Goal: Participate in discussion: Engage in conversation with other users on a specific topic

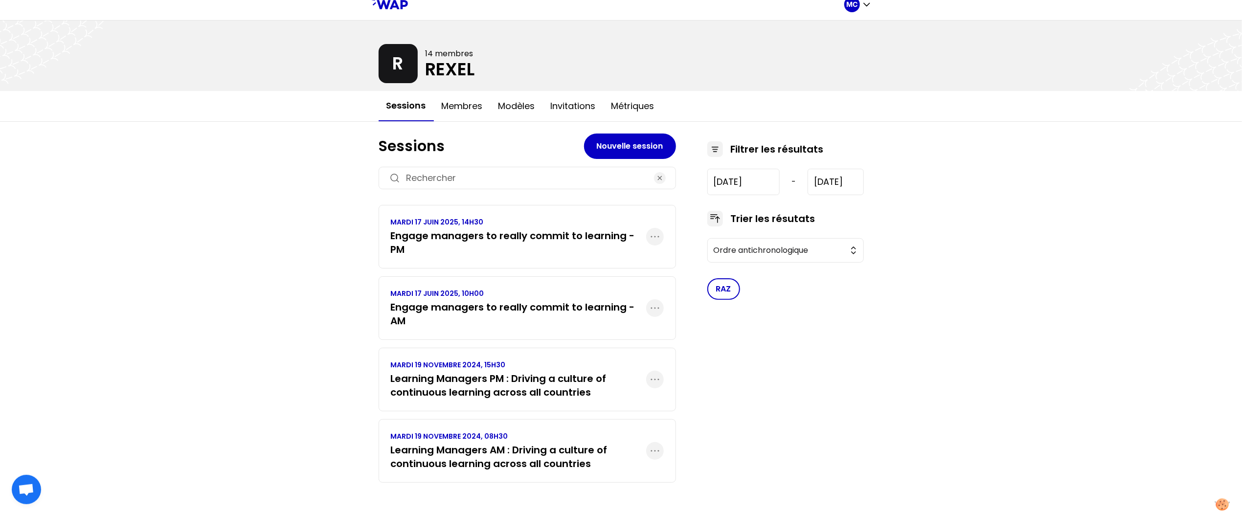
scroll to position [9, 0]
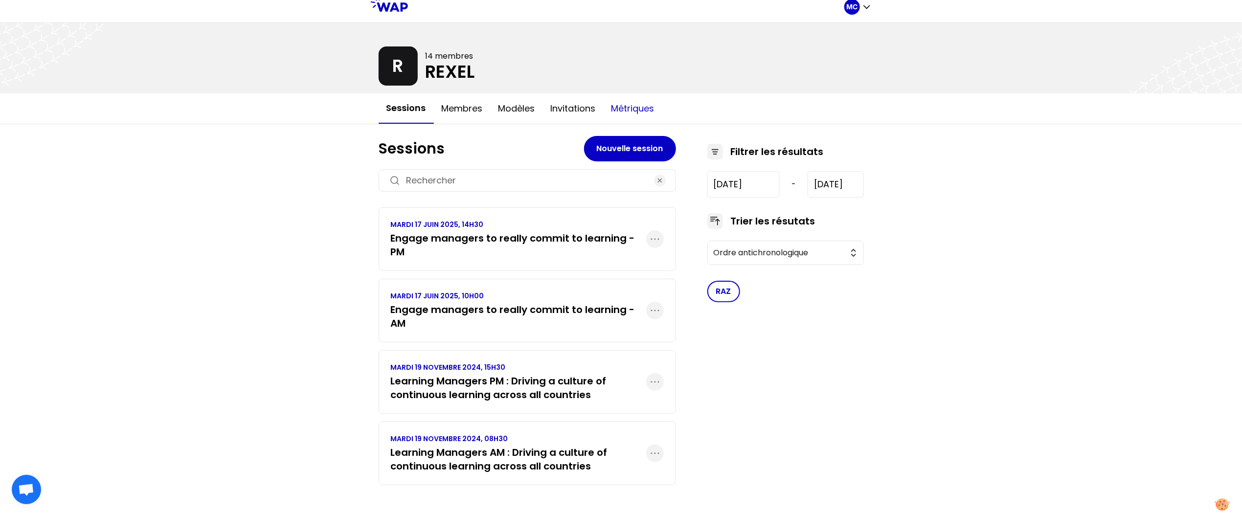
click at [641, 116] on button "Métriques" at bounding box center [633, 108] width 59 height 29
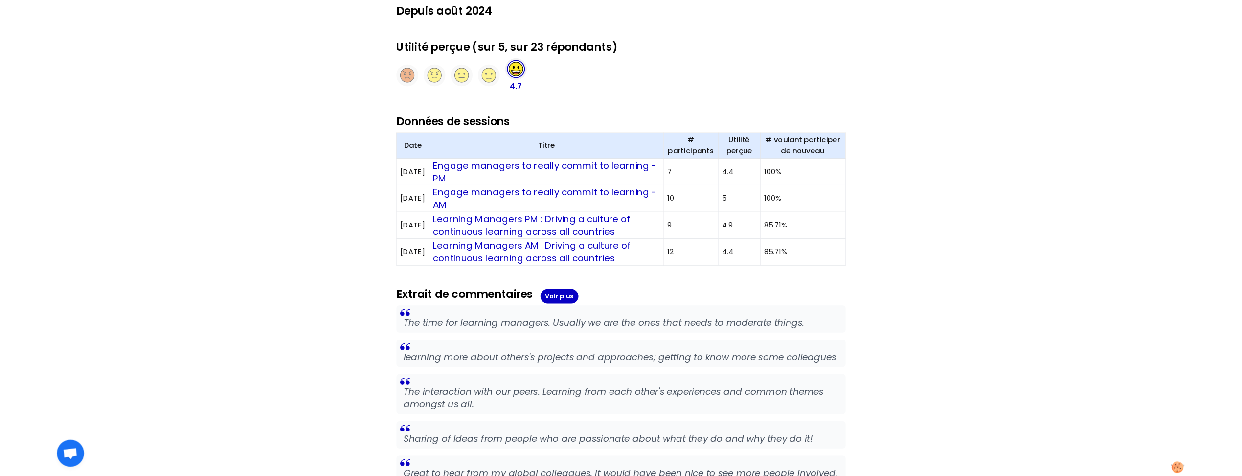
scroll to position [286, 0]
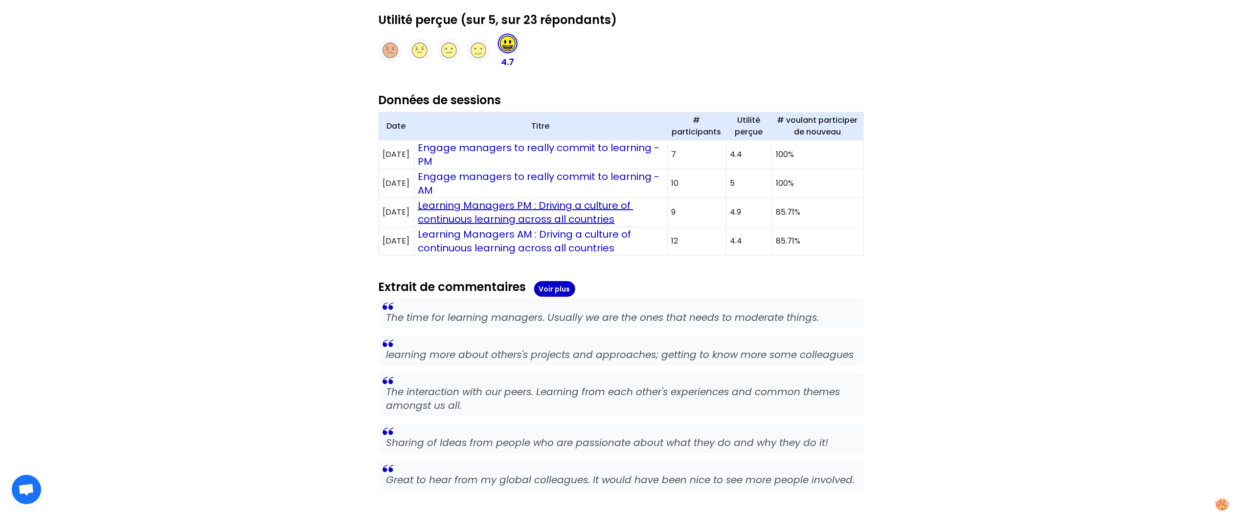
click at [533, 214] on link "Learning Managers PM : Driving a culture of continuous learning across all coun…" at bounding box center [525, 212] width 215 height 27
click at [537, 178] on link "Engage managers to really commit to learning - AM" at bounding box center [540, 183] width 244 height 27
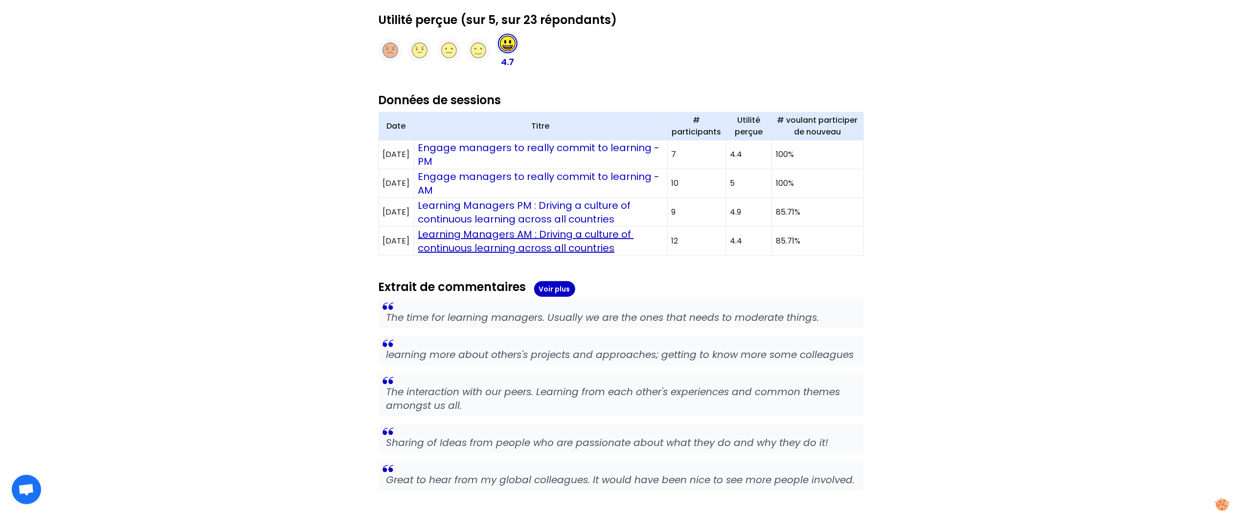
click at [607, 247] on link "Learning Managers AM : Driving a culture of continuous learning across all coun…" at bounding box center [526, 240] width 216 height 27
click at [561, 176] on link "Engage managers to really commit to learning - AM" at bounding box center [540, 183] width 244 height 27
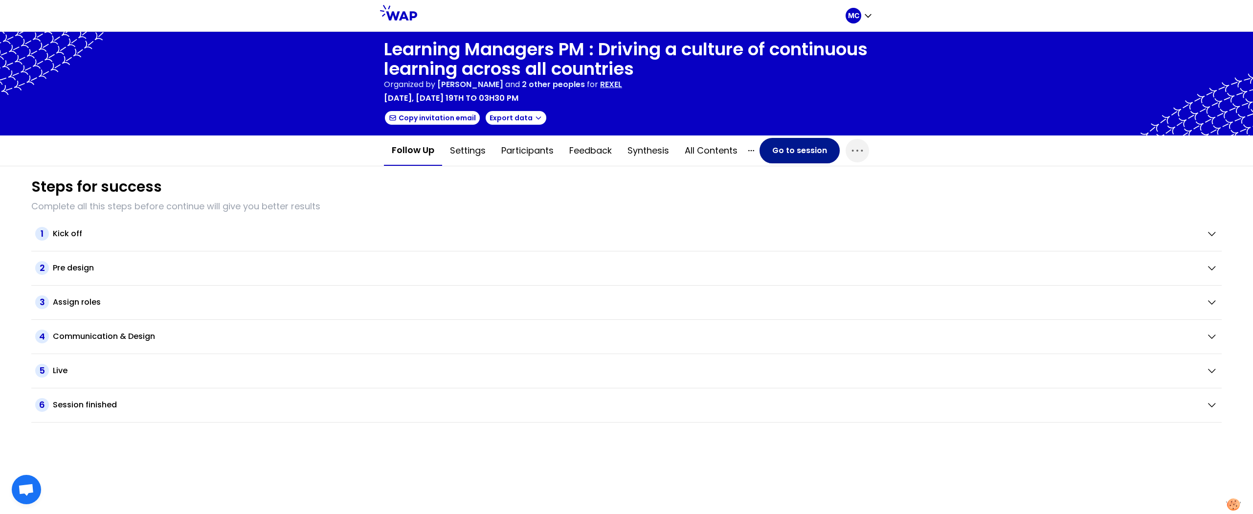
click at [799, 150] on button "Go to session" at bounding box center [800, 150] width 80 height 25
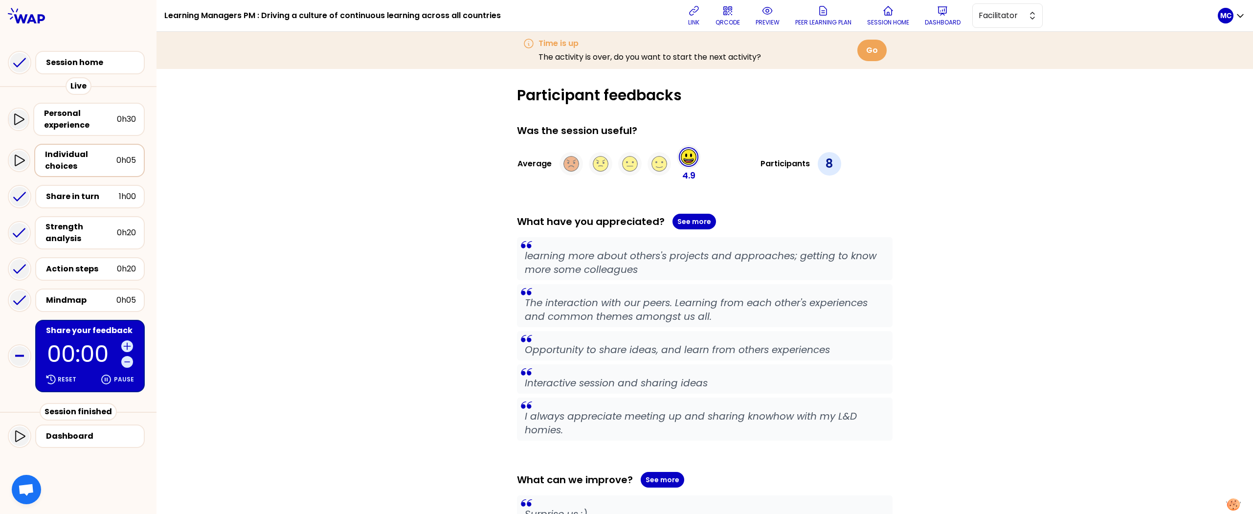
click at [91, 156] on div "Individual choices" at bounding box center [80, 160] width 71 height 23
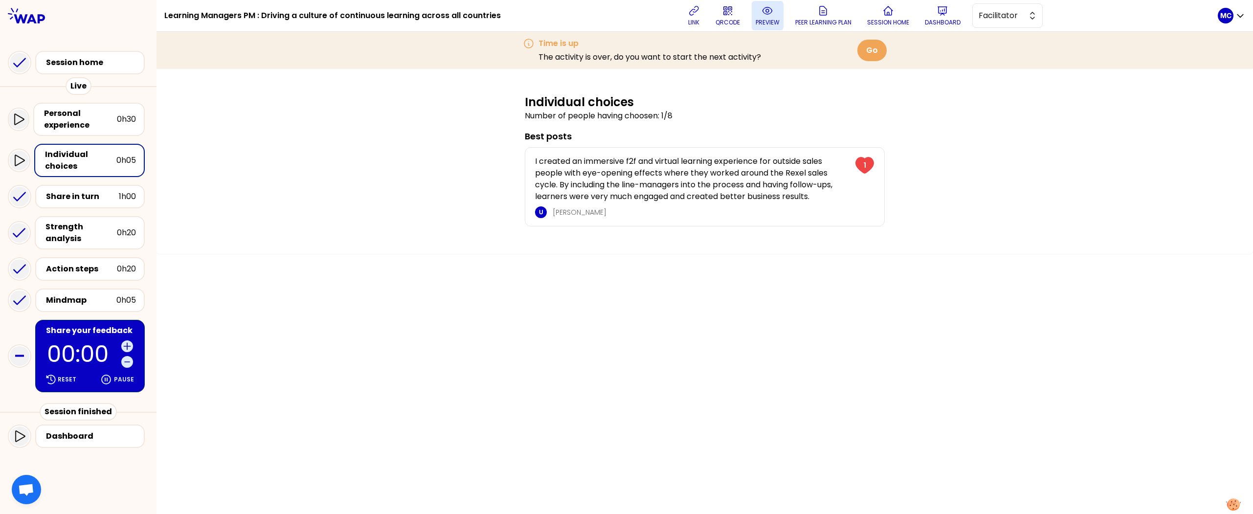
click at [769, 20] on p "preview" at bounding box center [768, 23] width 24 height 8
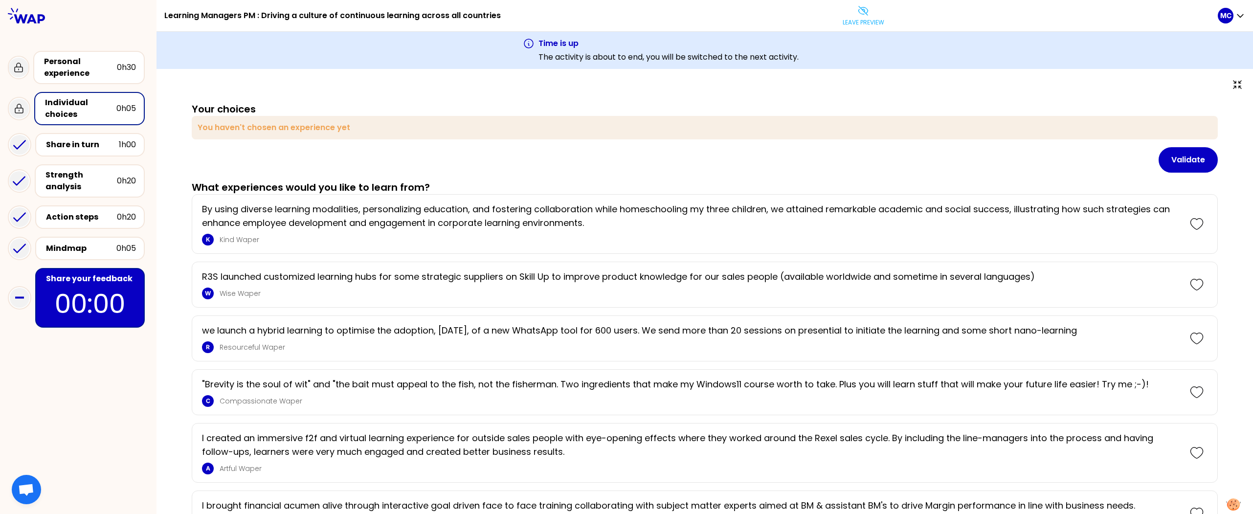
click at [115, 49] on div "Personal experience 0h30" at bounding box center [78, 67] width 141 height 41
click at [104, 59] on div "Personal experience" at bounding box center [80, 67] width 73 height 23
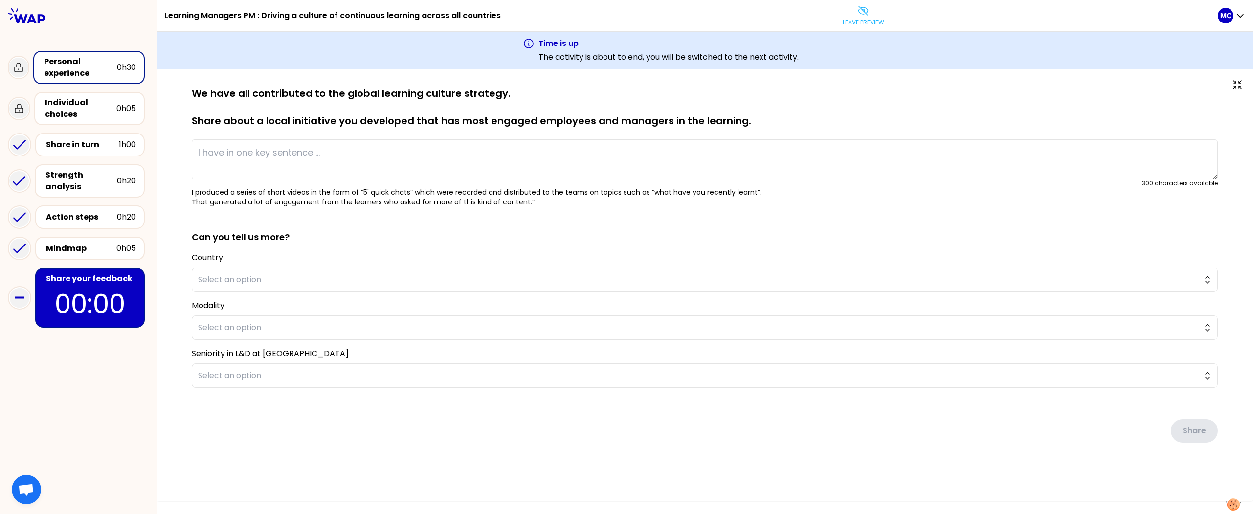
click at [291, 97] on p "We have all contributed to the global learning culture strategy. Share about a …" at bounding box center [705, 107] width 1026 height 41
click at [100, 112] on div "Individual choices" at bounding box center [80, 108] width 71 height 23
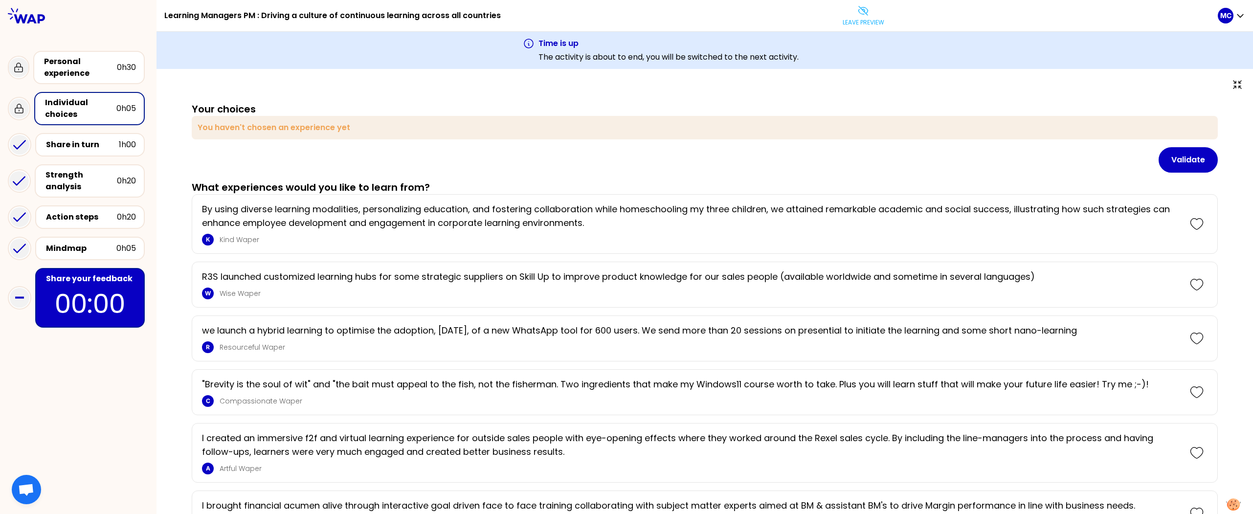
click at [366, 170] on div "Validate" at bounding box center [705, 159] width 1026 height 25
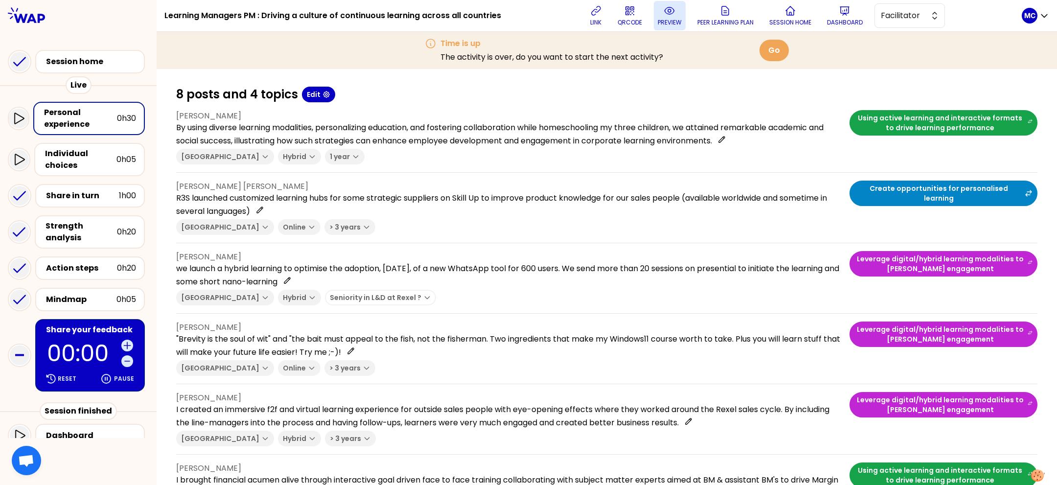
click at [663, 21] on p "preview" at bounding box center [669, 23] width 24 height 8
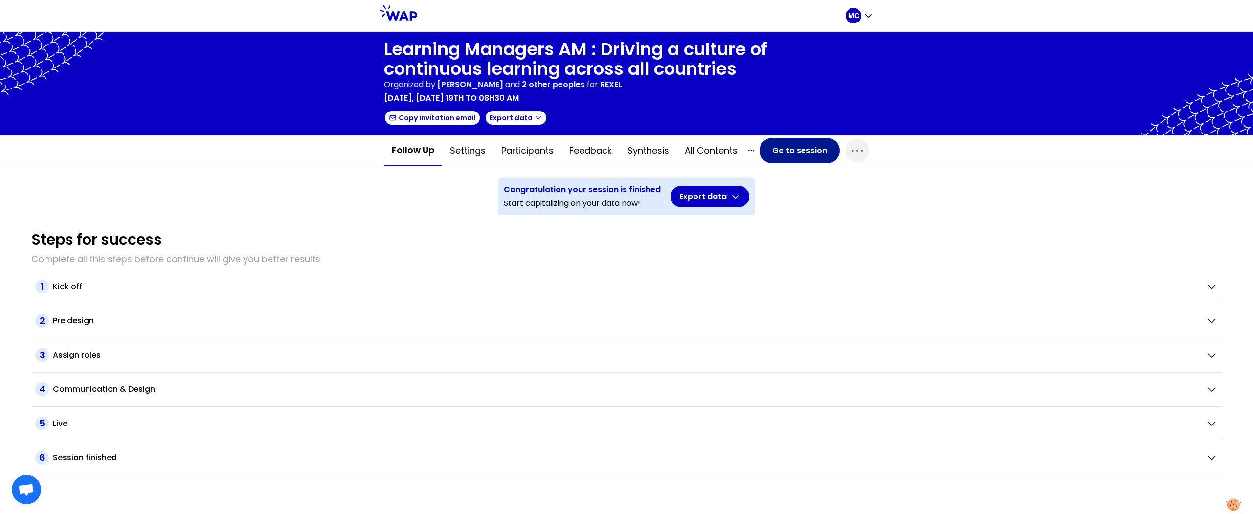
click at [791, 145] on button "Go to session" at bounding box center [800, 150] width 80 height 25
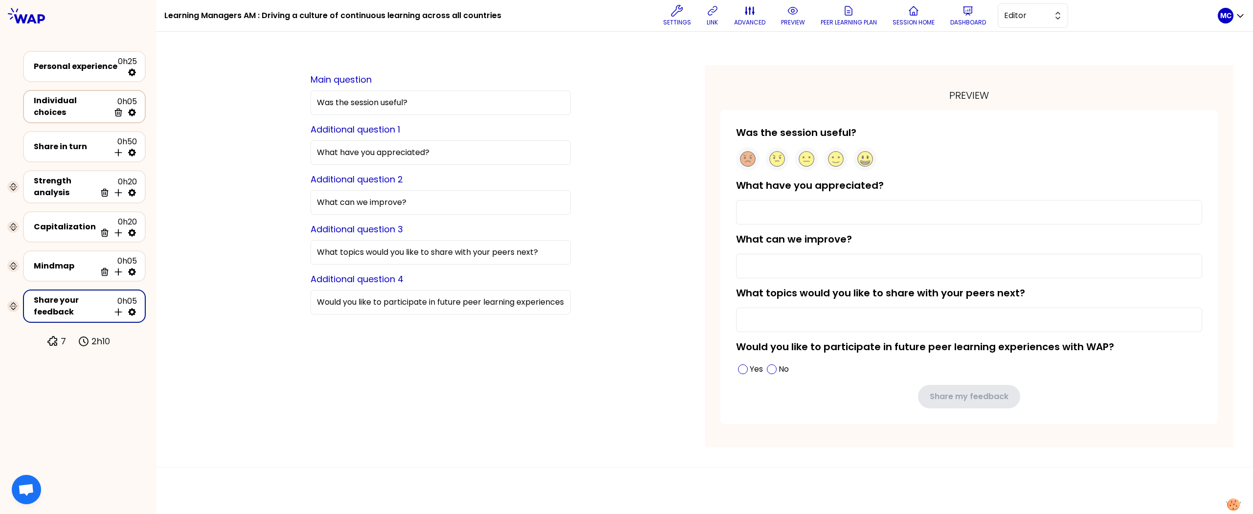
click at [86, 111] on div "Individual choices 0h05 Delete" at bounding box center [84, 106] width 105 height 23
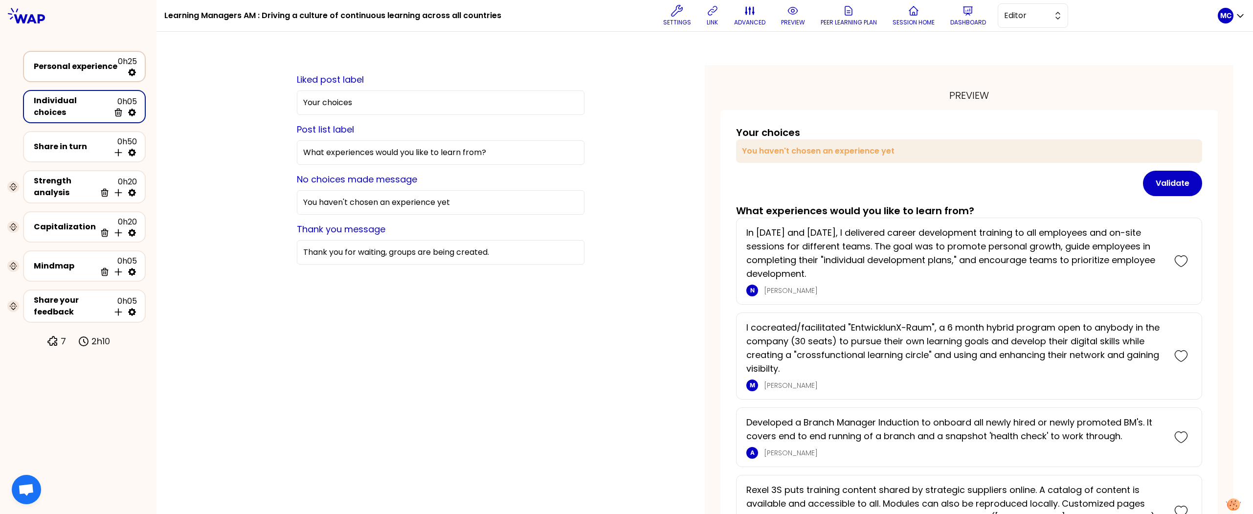
click at [88, 61] on div "Personal experience" at bounding box center [76, 67] width 84 height 12
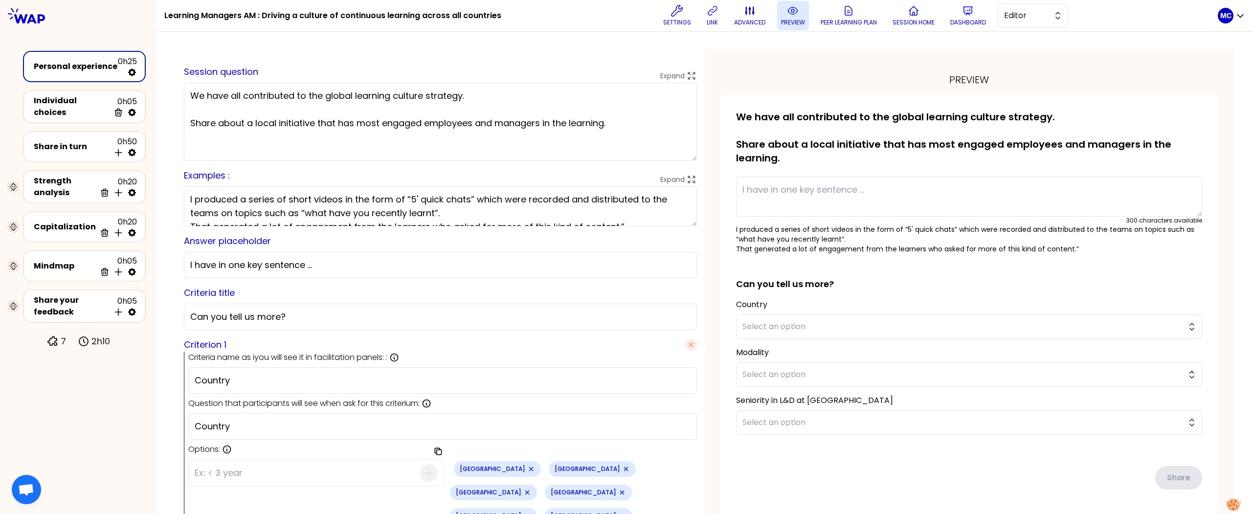
click at [803, 23] on button "preview" at bounding box center [793, 15] width 32 height 29
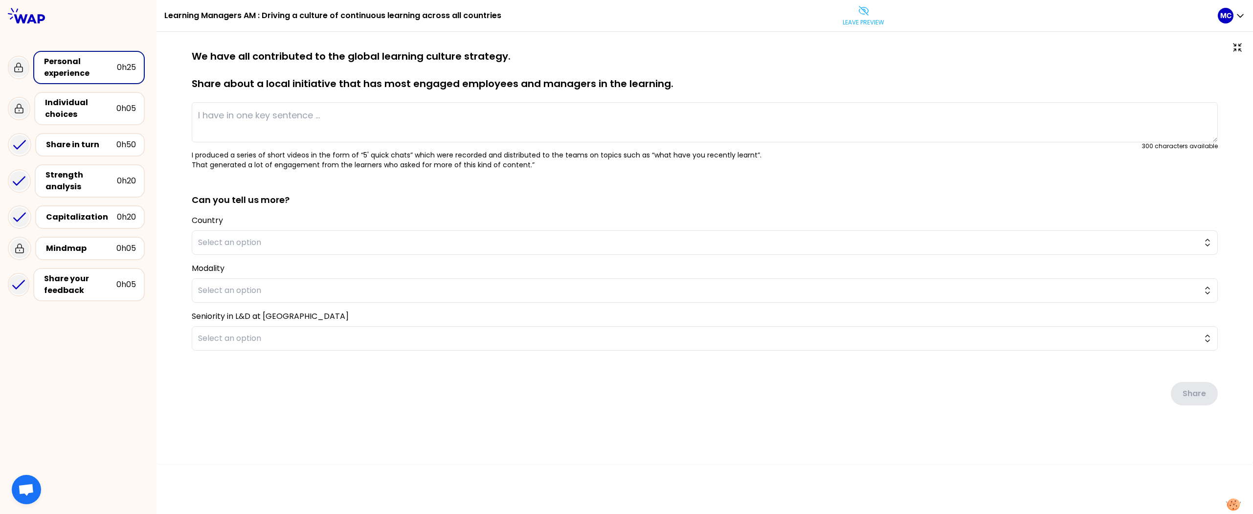
type textarea "In March and May 2024, I delivered career development training to all employees…"
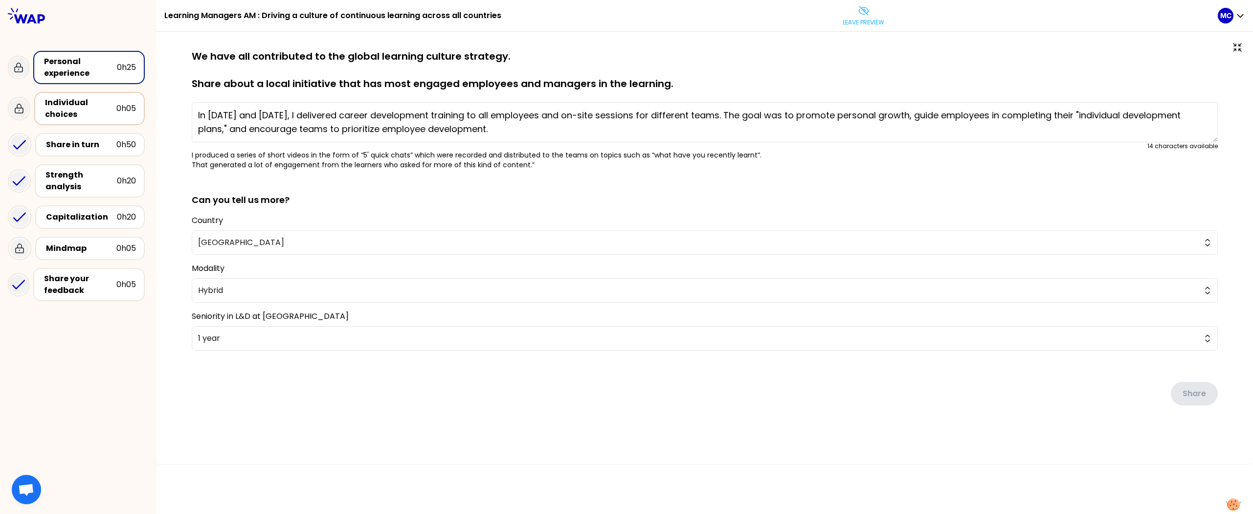
click at [84, 114] on div "Individual choices" at bounding box center [80, 108] width 71 height 23
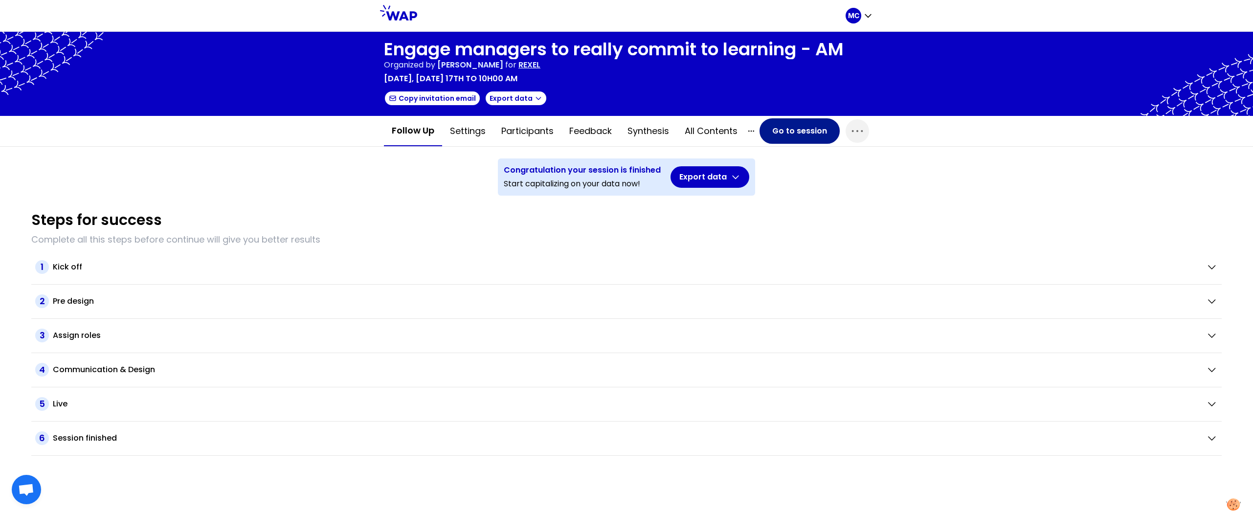
click at [806, 132] on button "Go to session" at bounding box center [800, 130] width 80 height 25
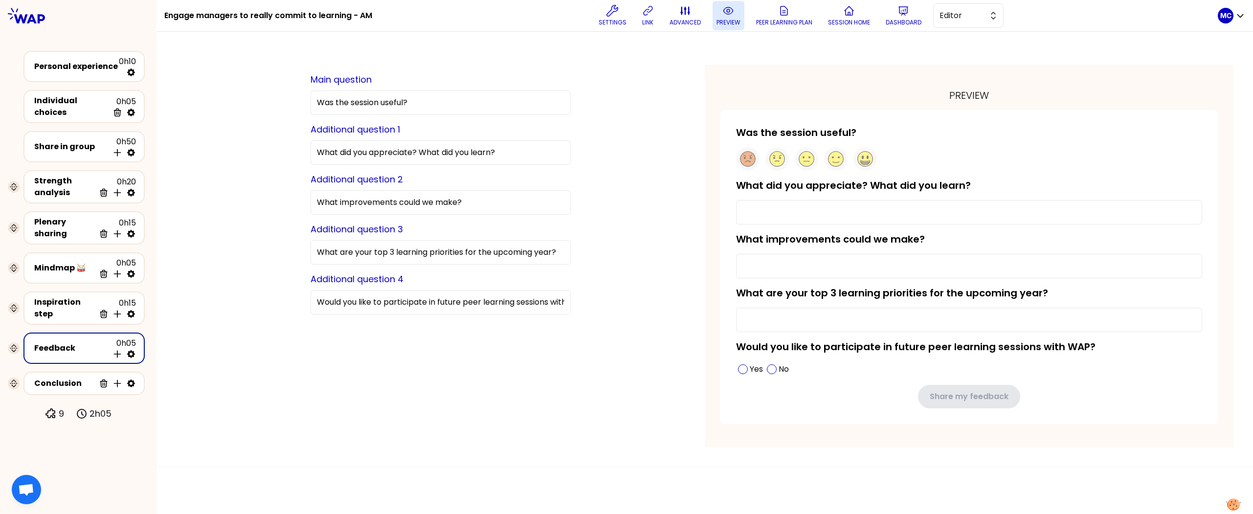
click at [725, 28] on button "preview" at bounding box center [729, 15] width 32 height 29
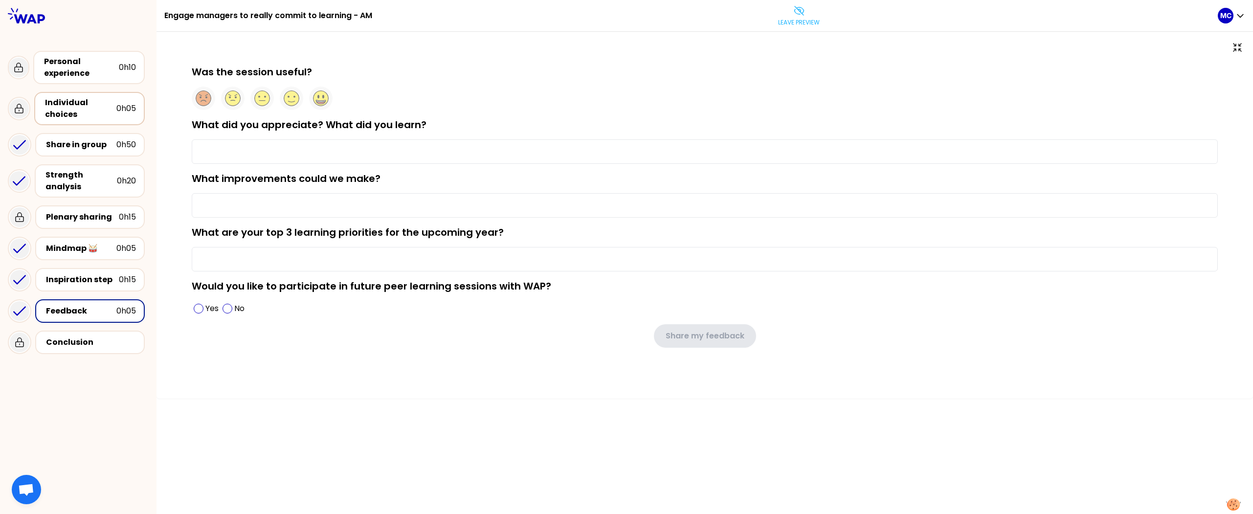
click at [57, 118] on div "Individual choices" at bounding box center [80, 108] width 71 height 23
